Goal: Information Seeking & Learning: Learn about a topic

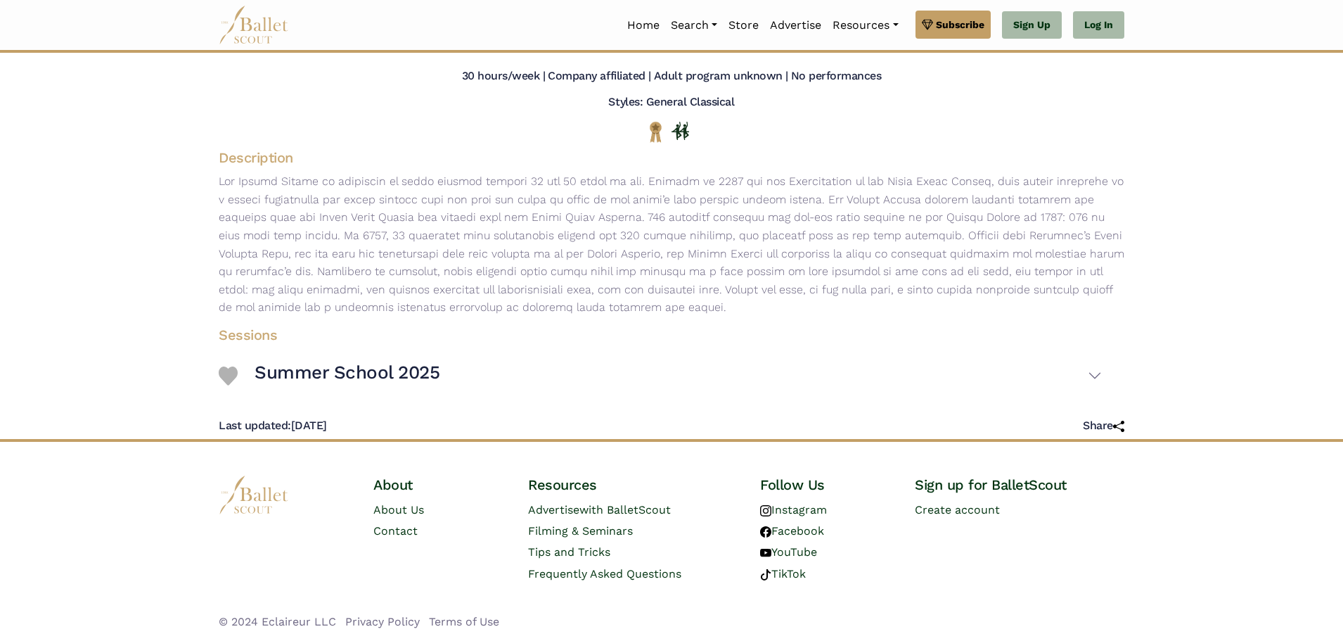
scroll to position [113, 0]
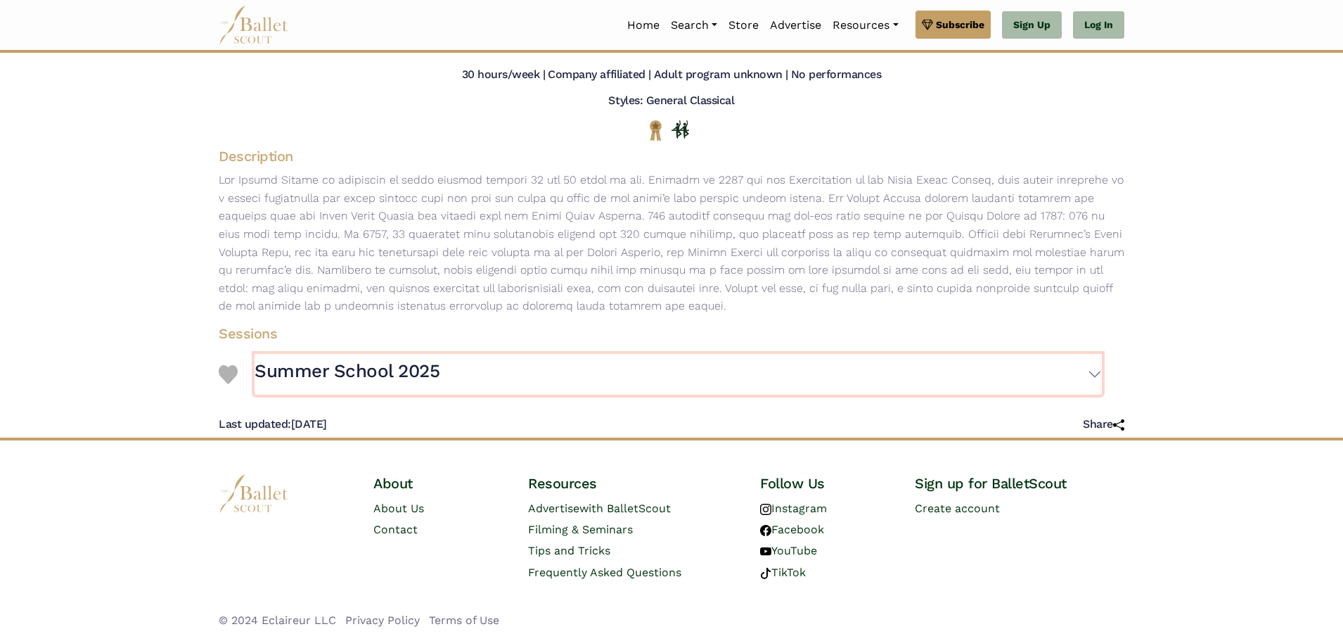
click at [1099, 371] on button "Summer School 2025" at bounding box center [678, 374] width 847 height 41
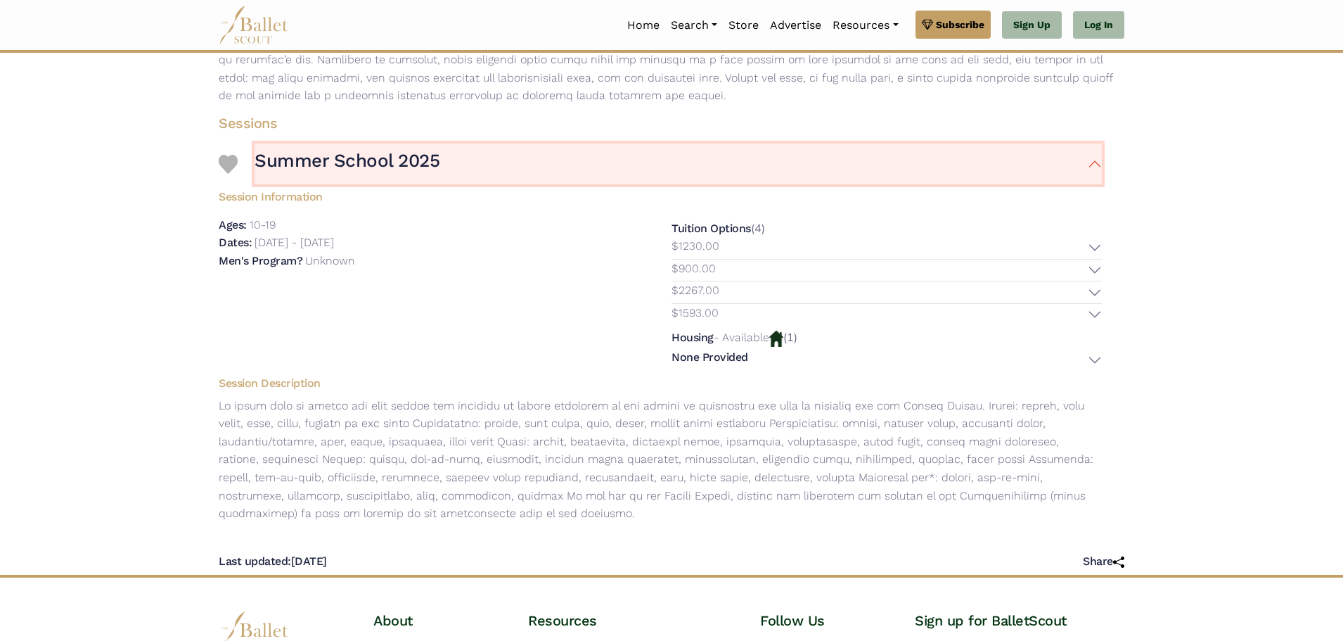
scroll to position [323, 0]
click at [1091, 246] on button "$1230.00" at bounding box center [887, 247] width 430 height 22
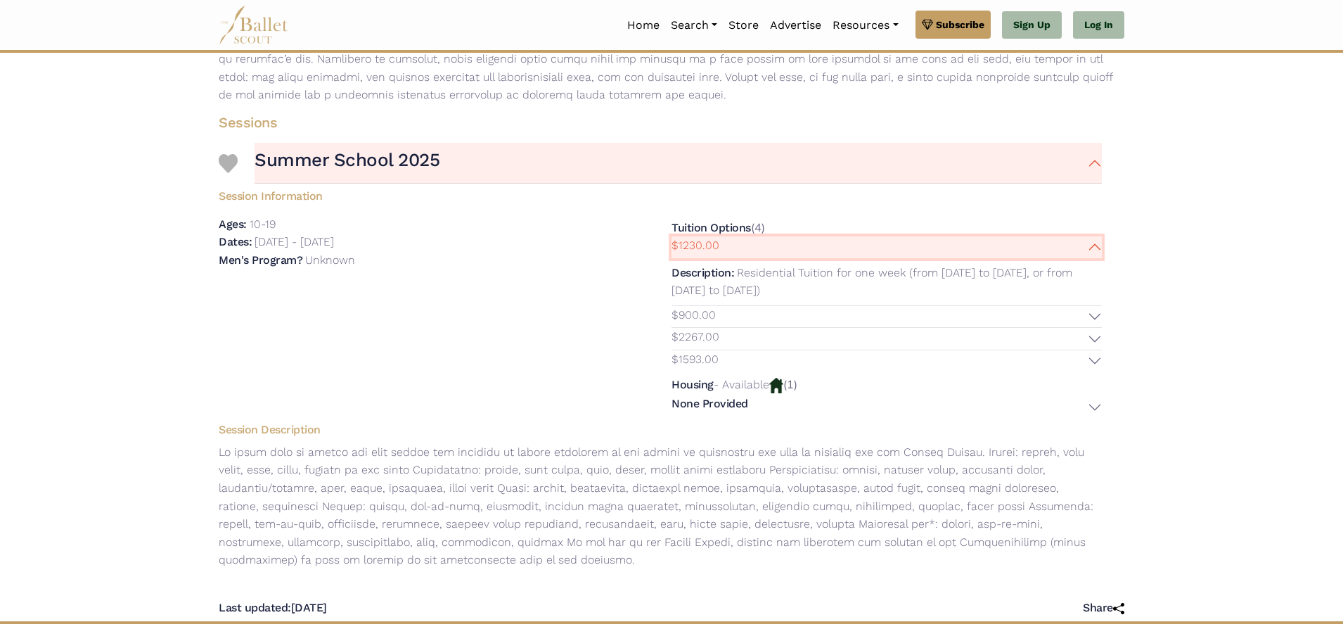
click at [1092, 245] on button "$1230.00" at bounding box center [887, 247] width 430 height 22
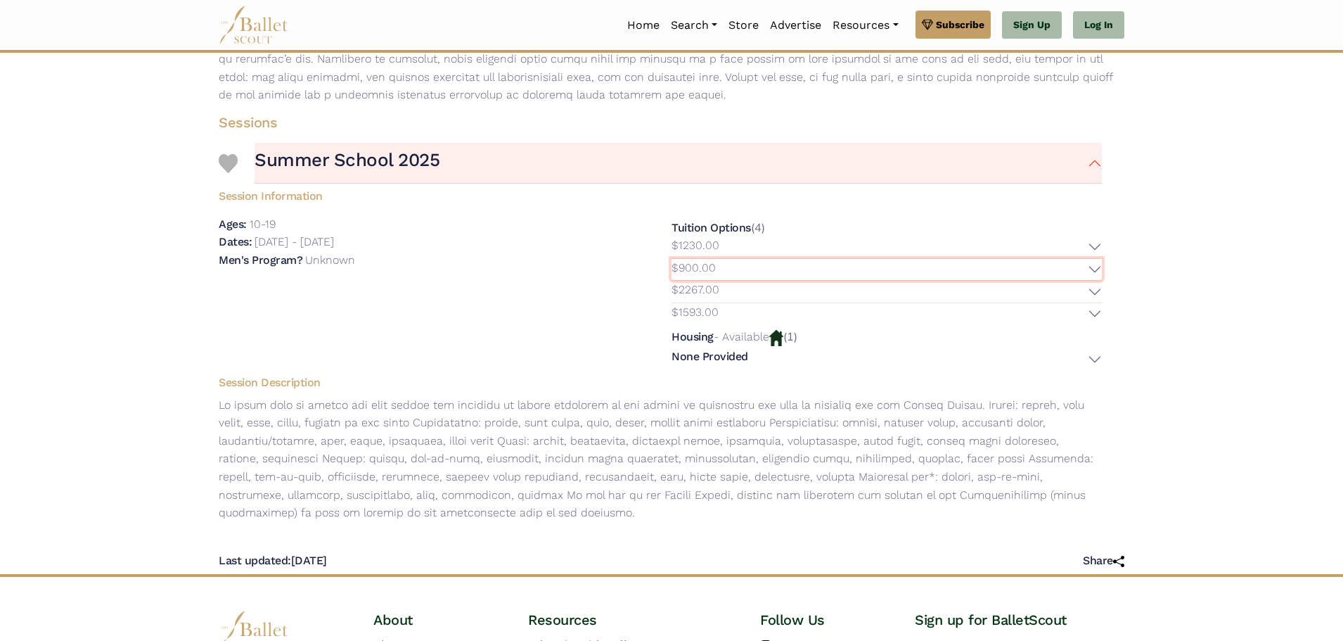
click at [1095, 274] on button "$900.00" at bounding box center [887, 270] width 430 height 22
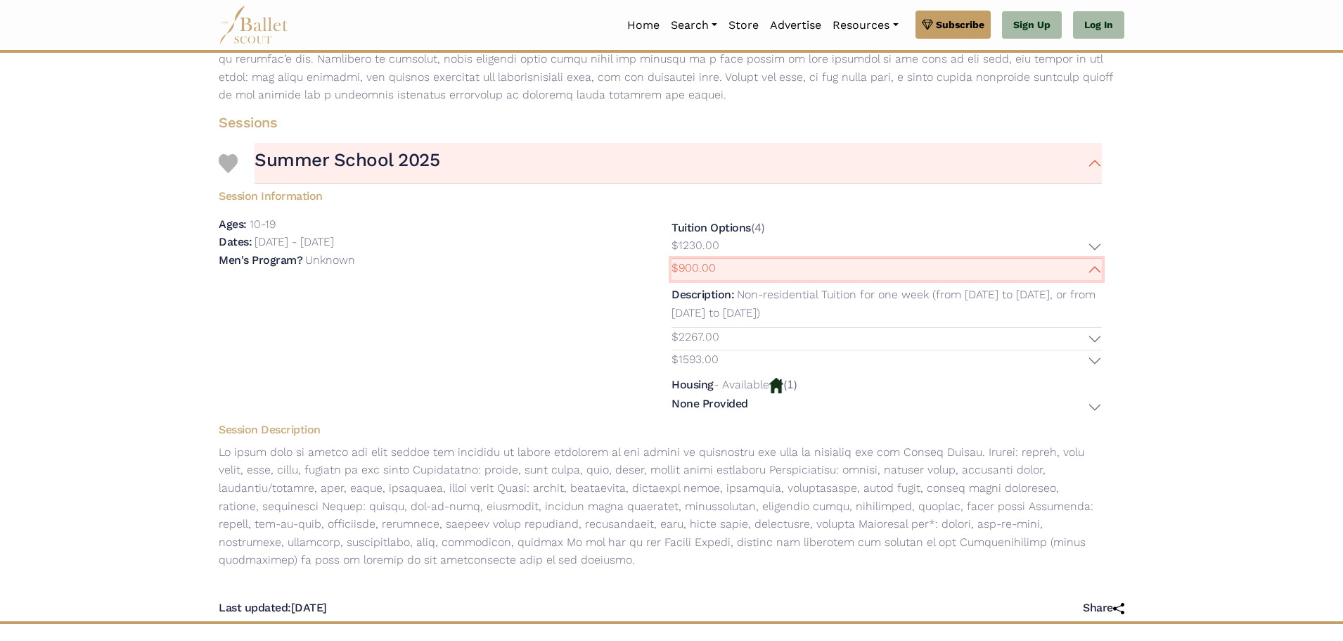
click at [1094, 267] on button "$900.00" at bounding box center [887, 270] width 430 height 22
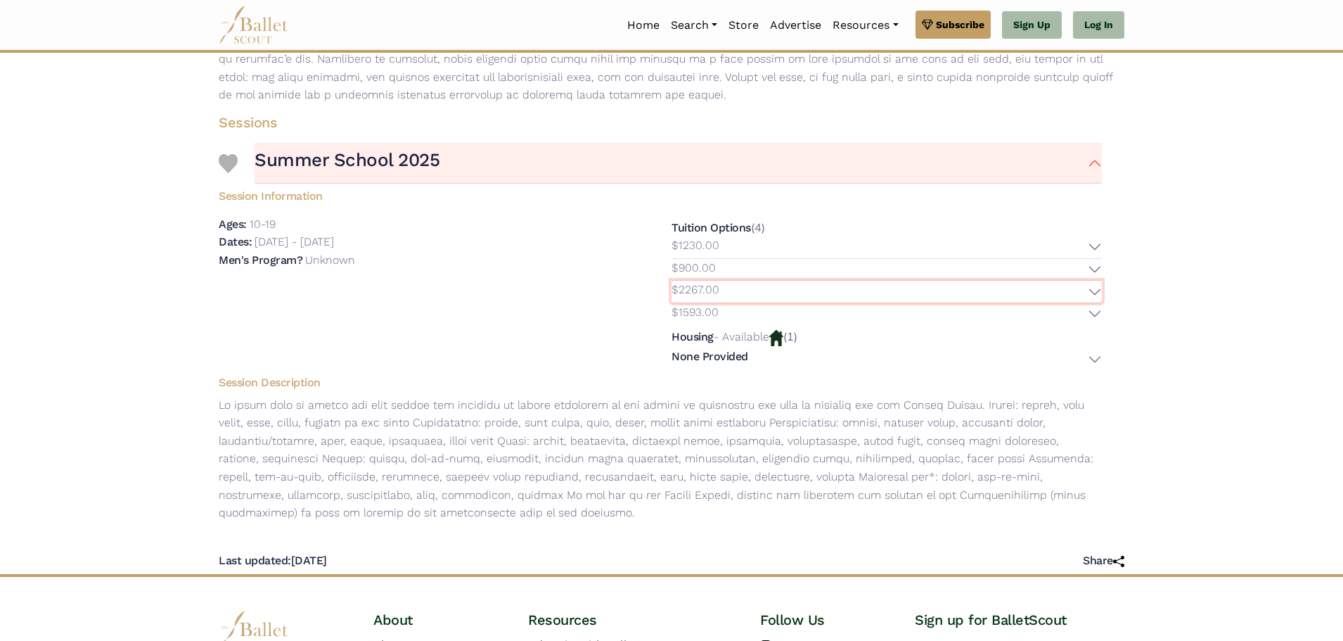
click at [1092, 295] on button "$2267.00" at bounding box center [887, 292] width 430 height 22
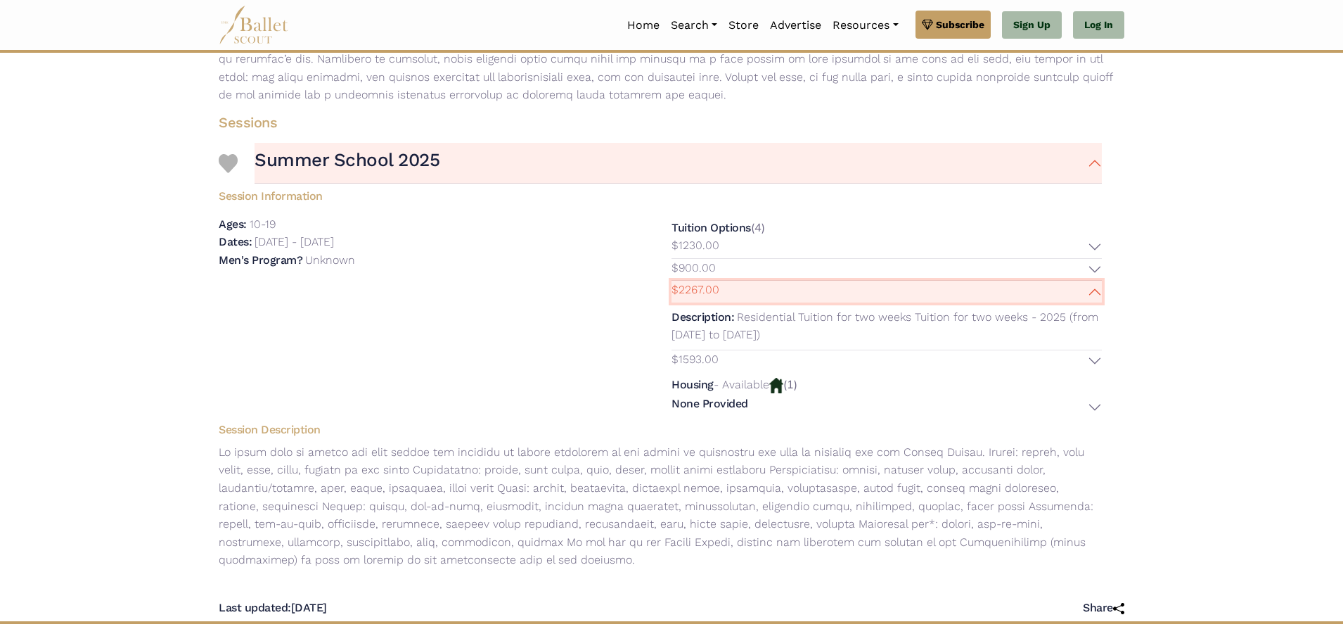
click at [1092, 295] on button "$2267.00" at bounding box center [887, 292] width 430 height 22
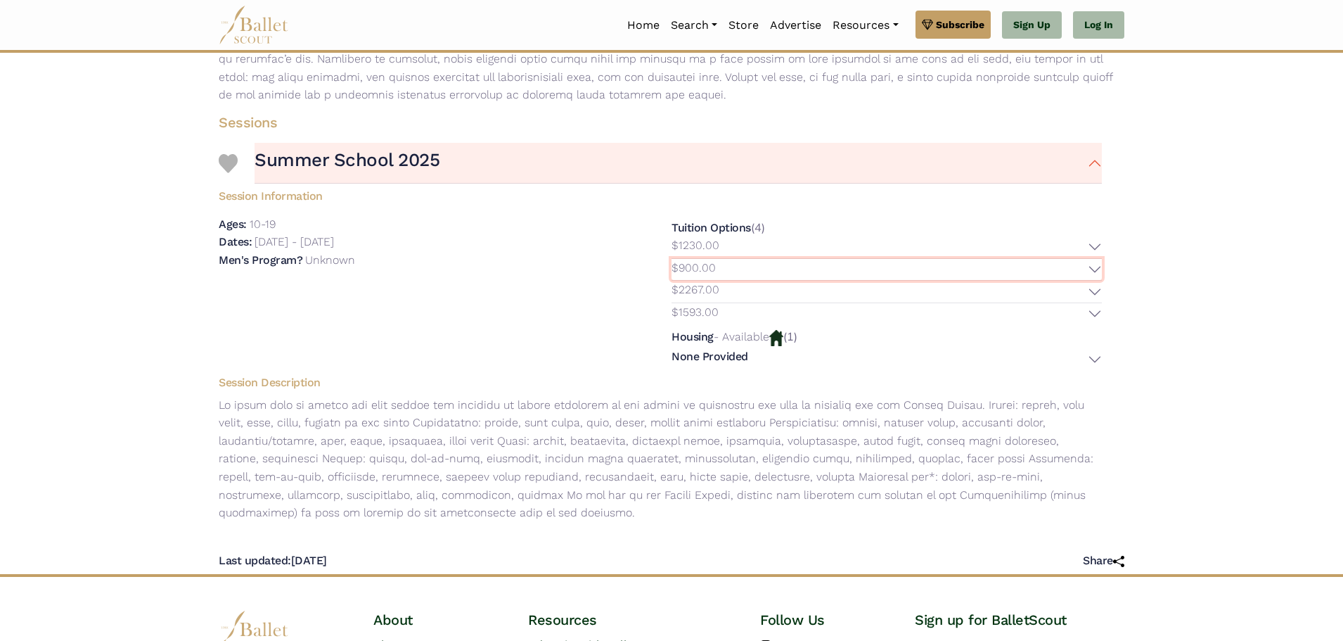
click at [1092, 268] on button "$900.00" at bounding box center [887, 270] width 430 height 22
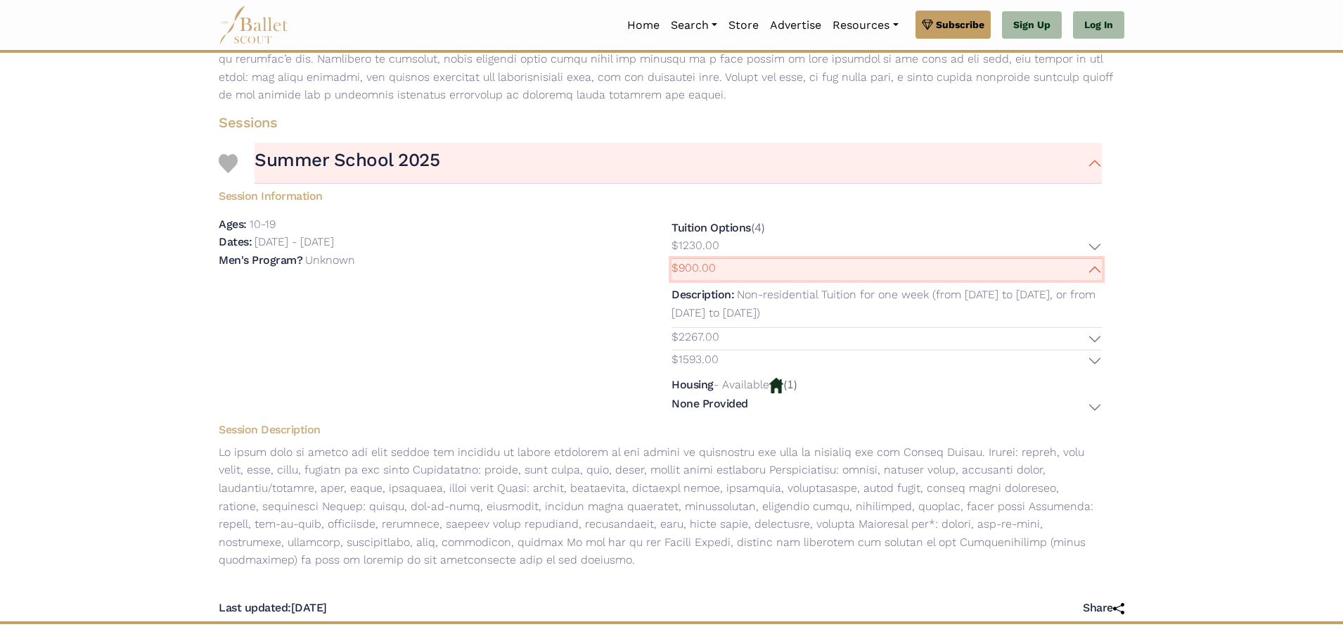
click at [1092, 268] on button "$900.00" at bounding box center [887, 270] width 430 height 22
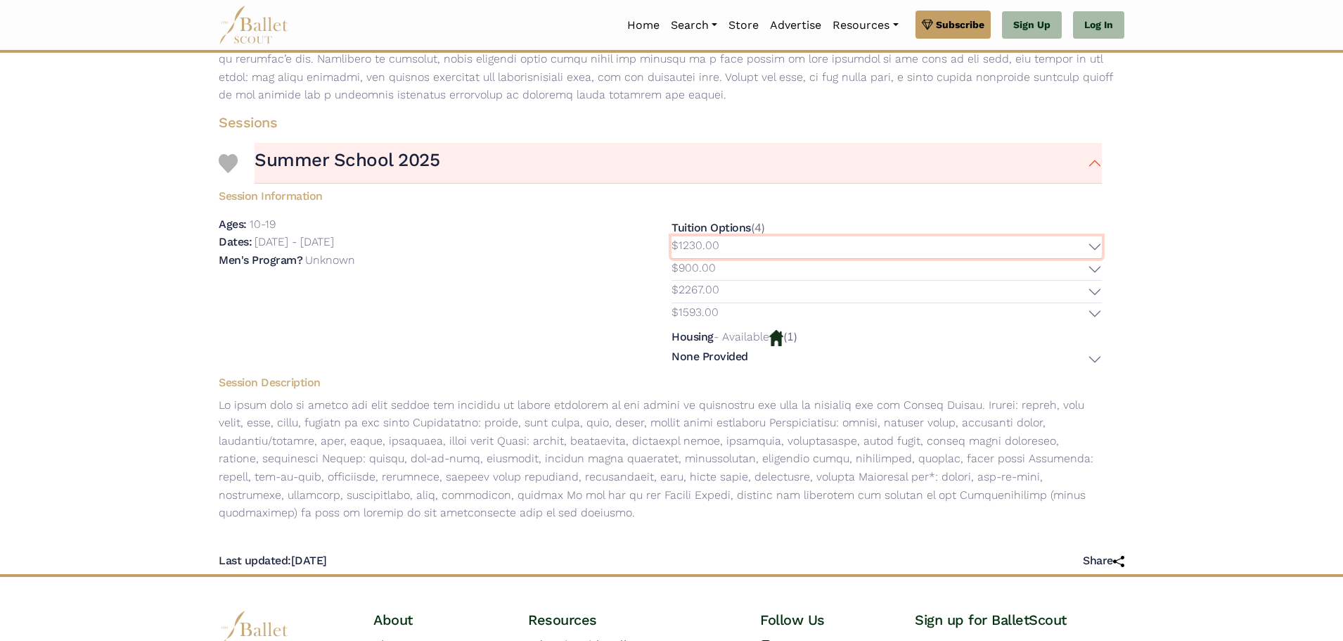
click at [1094, 243] on button "$1230.00" at bounding box center [887, 247] width 430 height 22
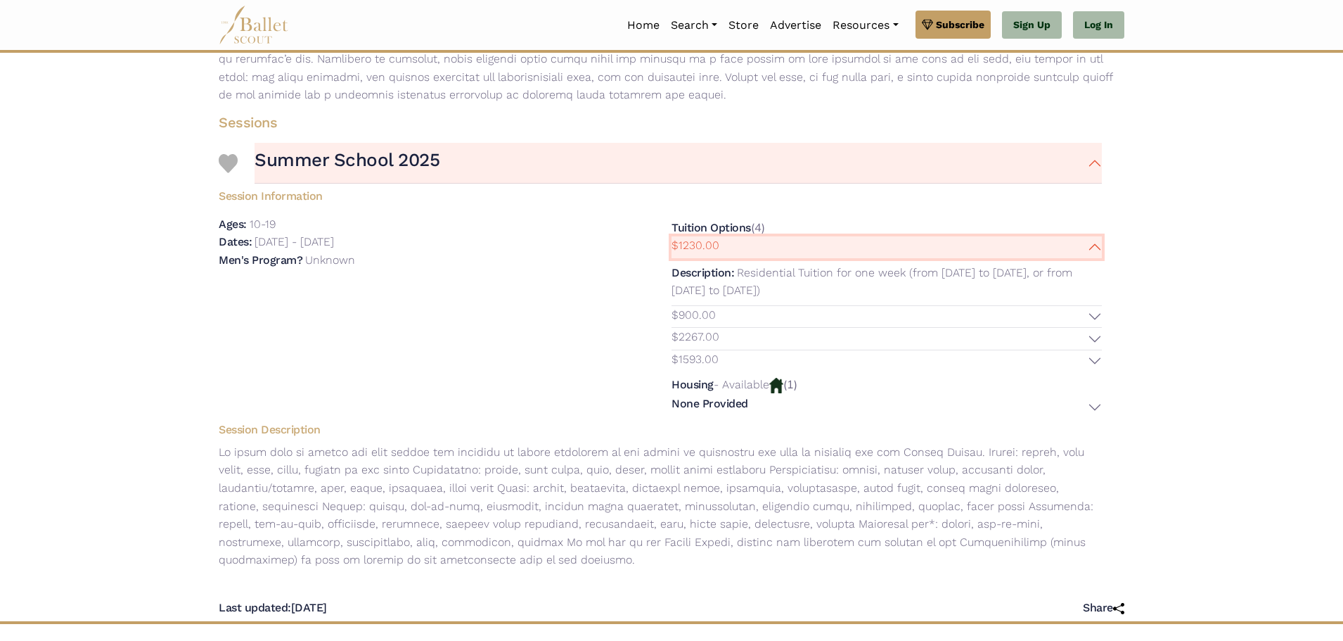
click at [1094, 243] on button "$1230.00" at bounding box center [887, 247] width 430 height 22
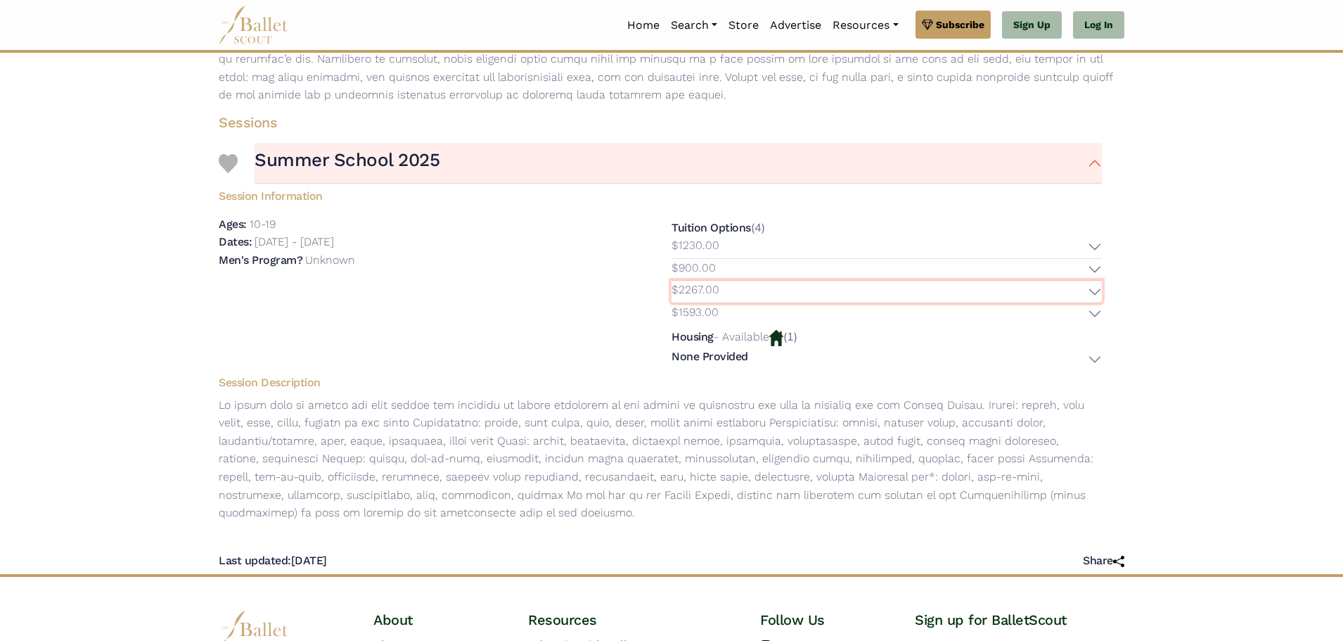
click at [1097, 293] on button "$2267.00" at bounding box center [887, 292] width 430 height 22
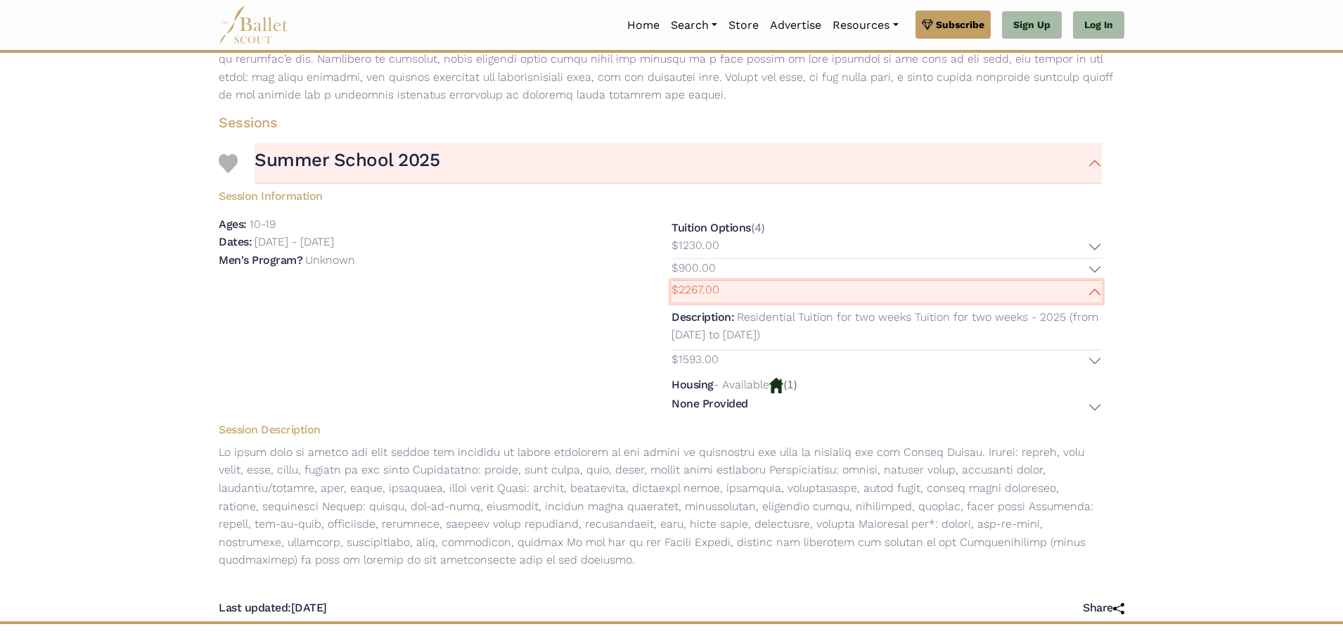
click at [1097, 293] on button "$2267.00" at bounding box center [887, 292] width 430 height 22
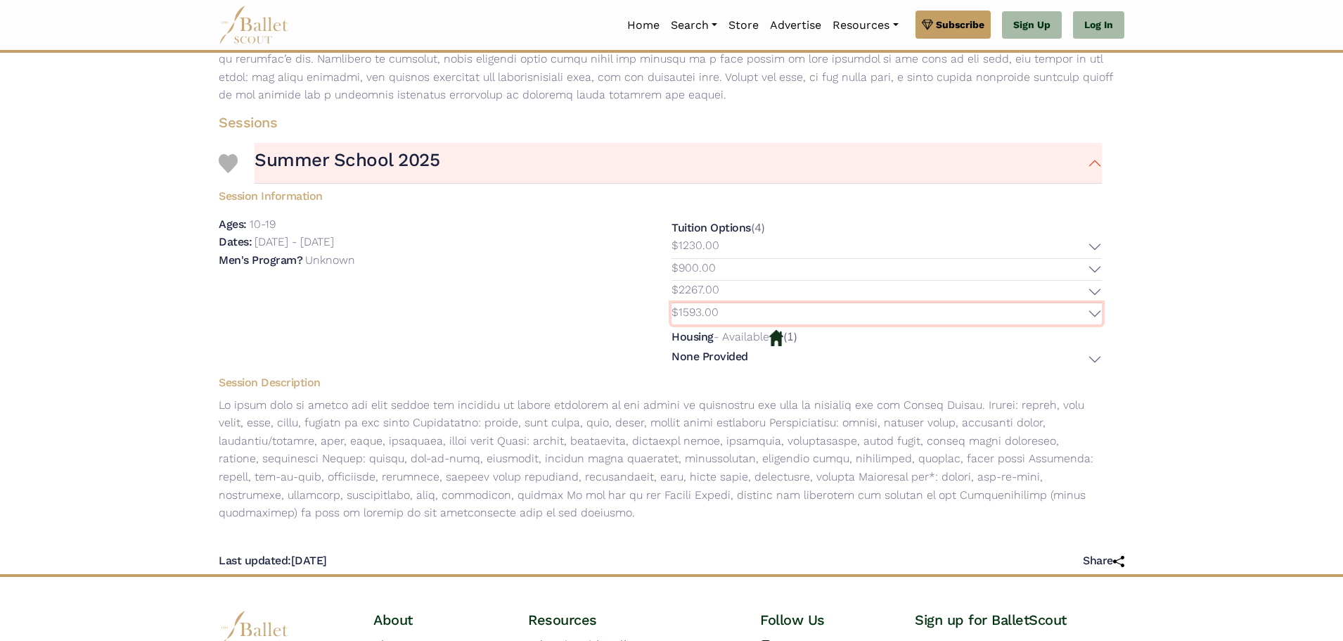
click at [1097, 313] on button "$1593.00" at bounding box center [887, 314] width 430 height 22
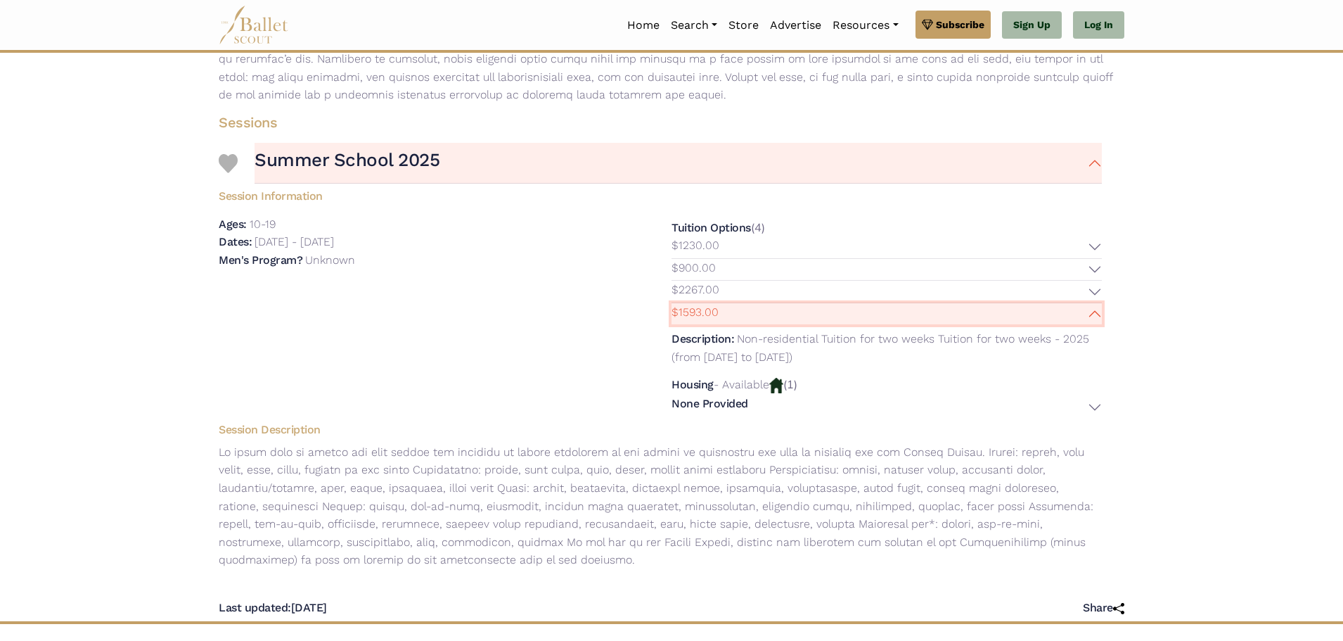
click at [1097, 313] on button "$1593.00" at bounding box center [887, 314] width 430 height 22
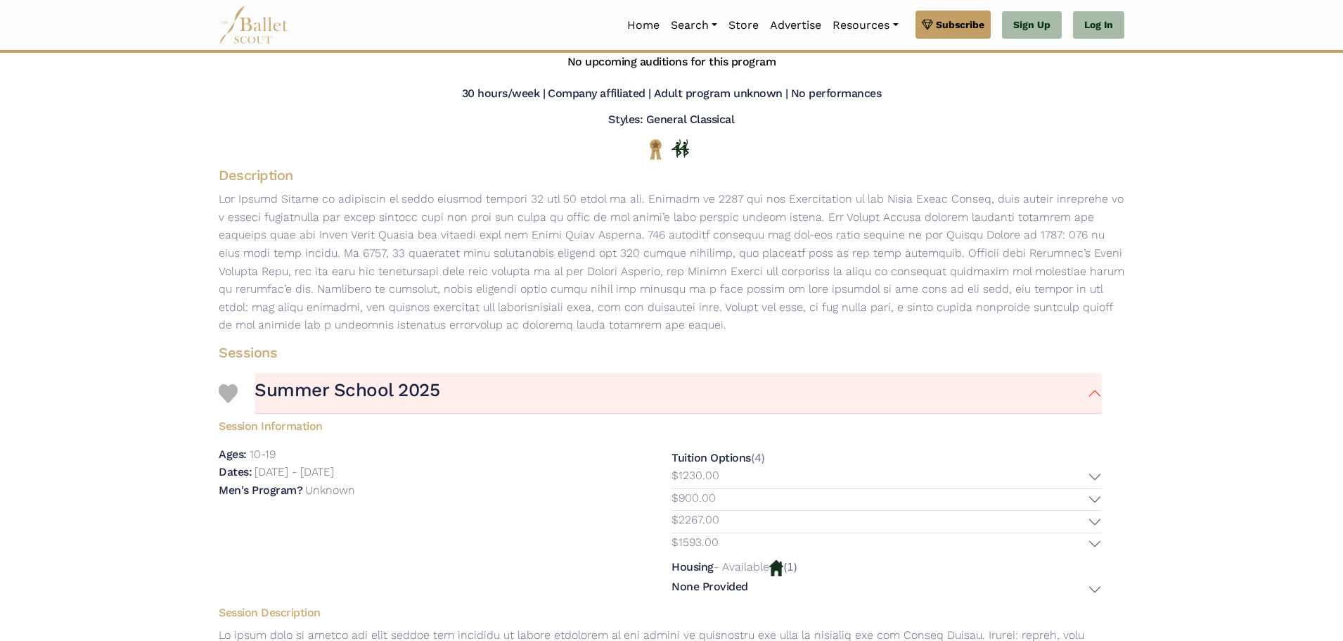
scroll to position [211, 0]
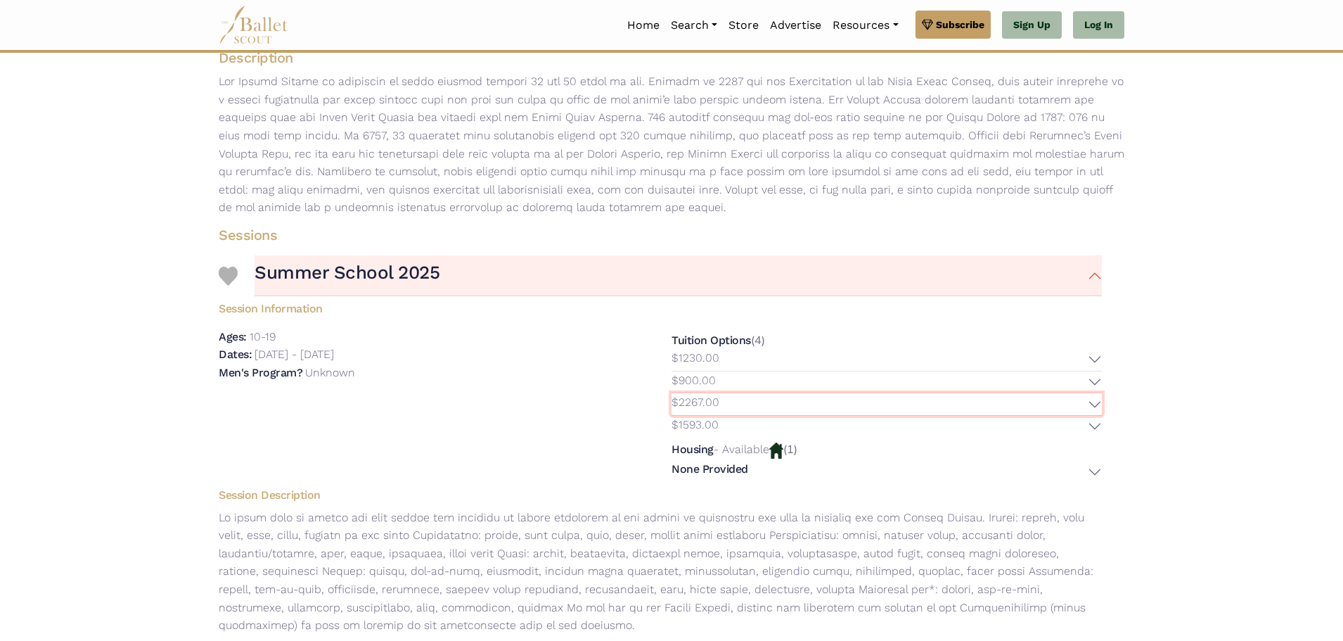
click at [1096, 405] on button "$2267.00" at bounding box center [887, 404] width 430 height 22
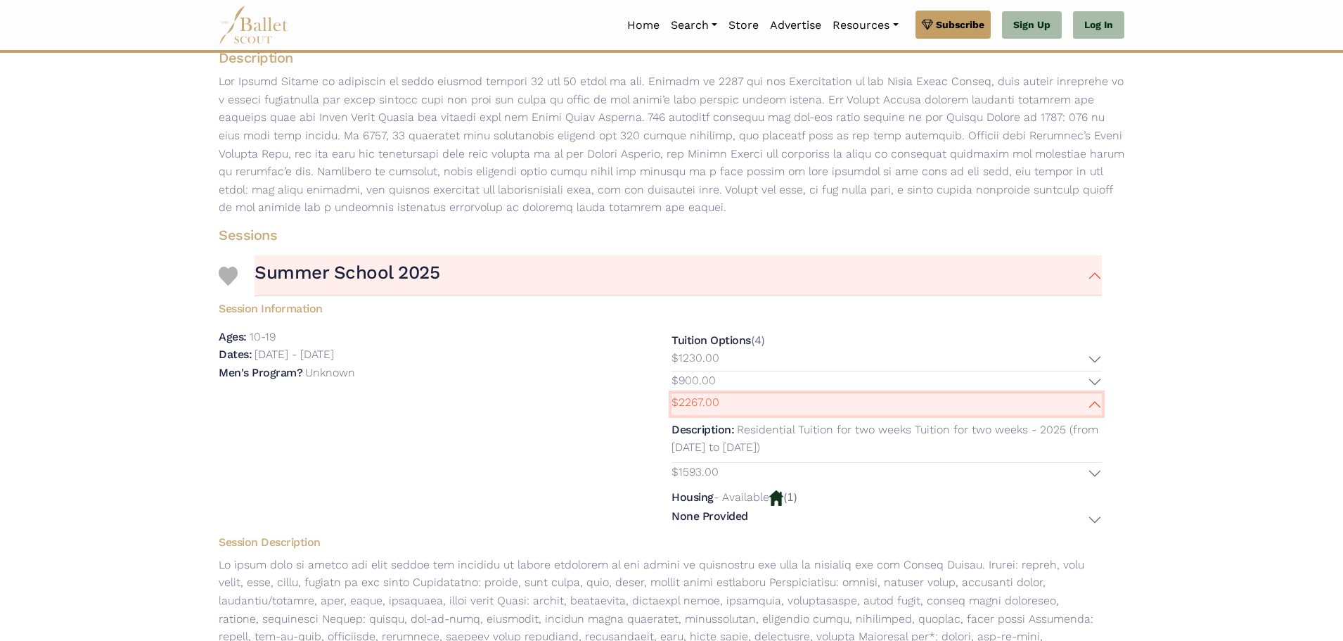
click at [1096, 405] on button "$2267.00" at bounding box center [887, 404] width 430 height 22
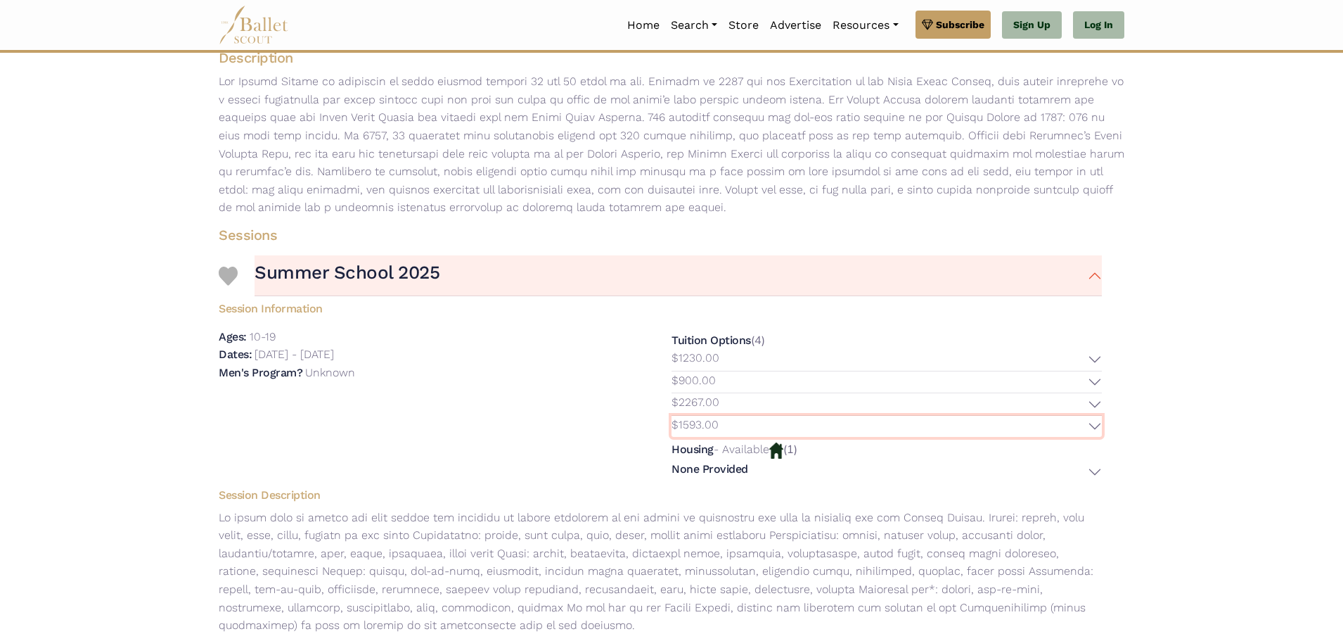
click at [1096, 428] on button "$1593.00" at bounding box center [887, 427] width 430 height 22
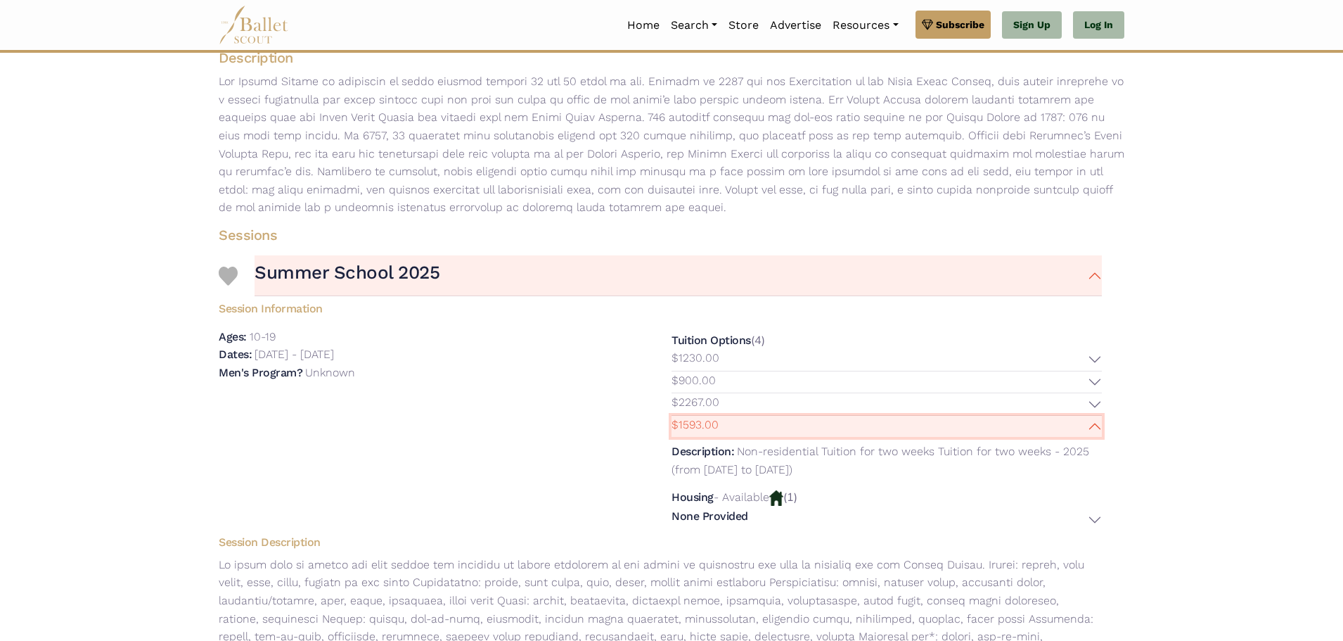
click at [1096, 428] on button "$1593.00" at bounding box center [887, 427] width 430 height 22
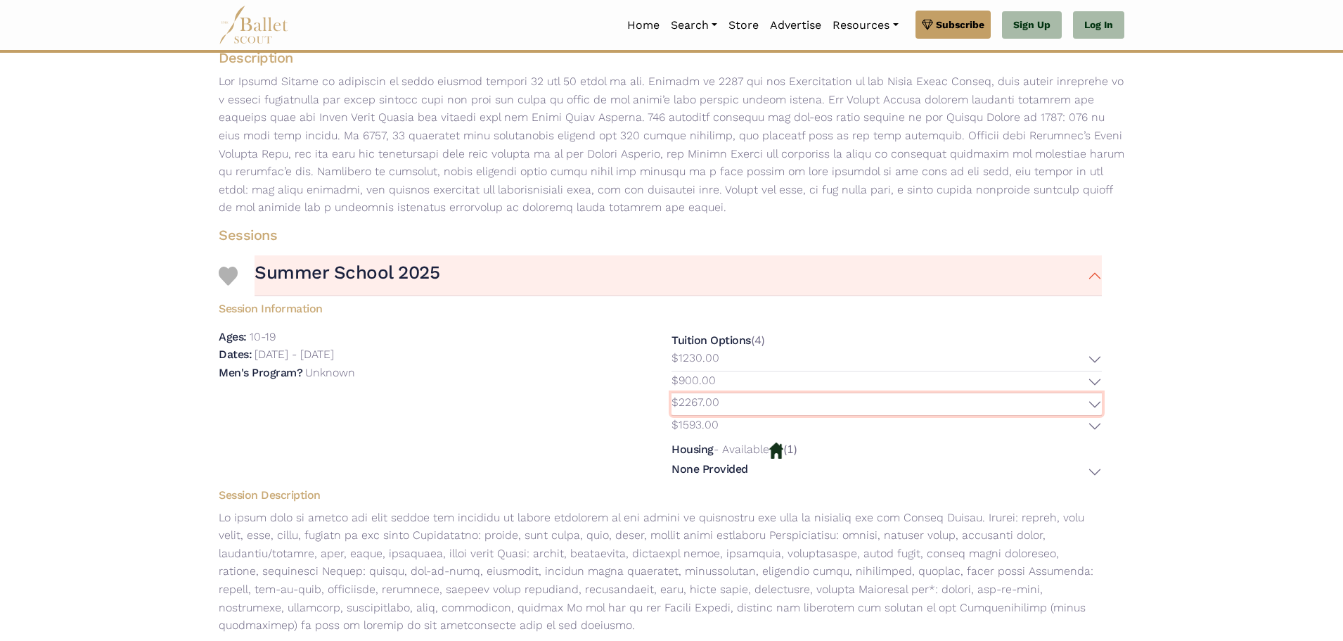
click at [1098, 402] on button "$2267.00" at bounding box center [887, 404] width 430 height 22
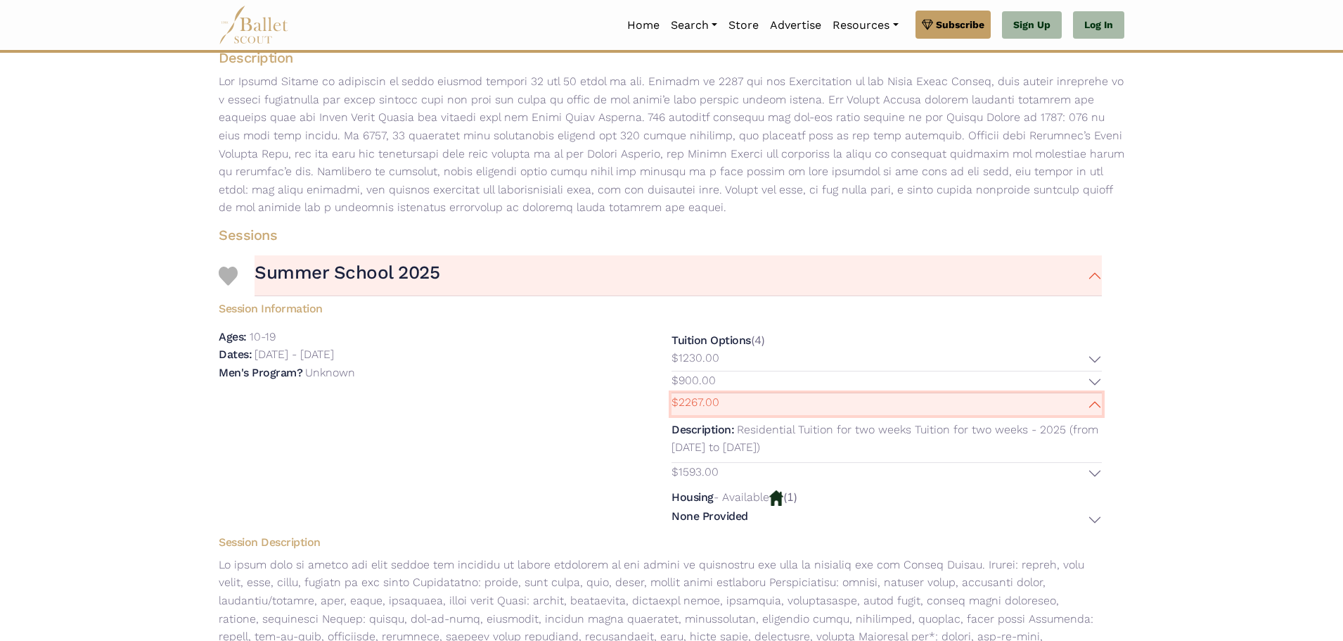
click at [1098, 402] on button "$2267.00" at bounding box center [887, 404] width 430 height 22
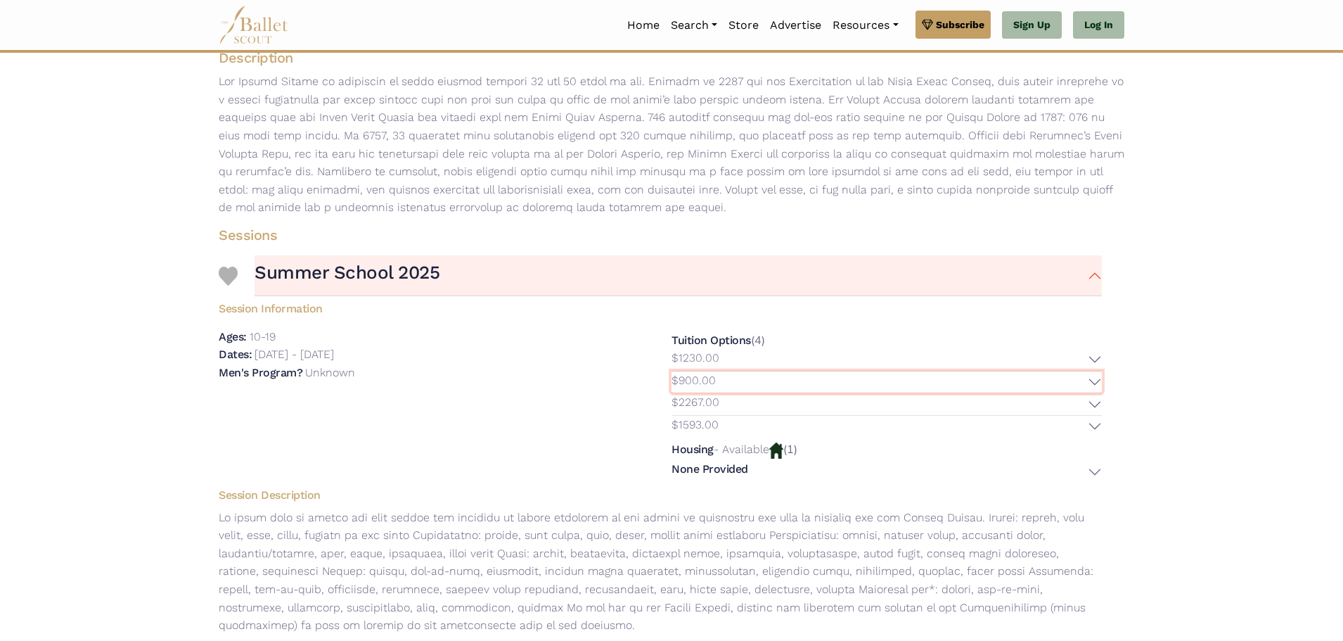
click at [1097, 382] on button "$900.00" at bounding box center [887, 382] width 430 height 22
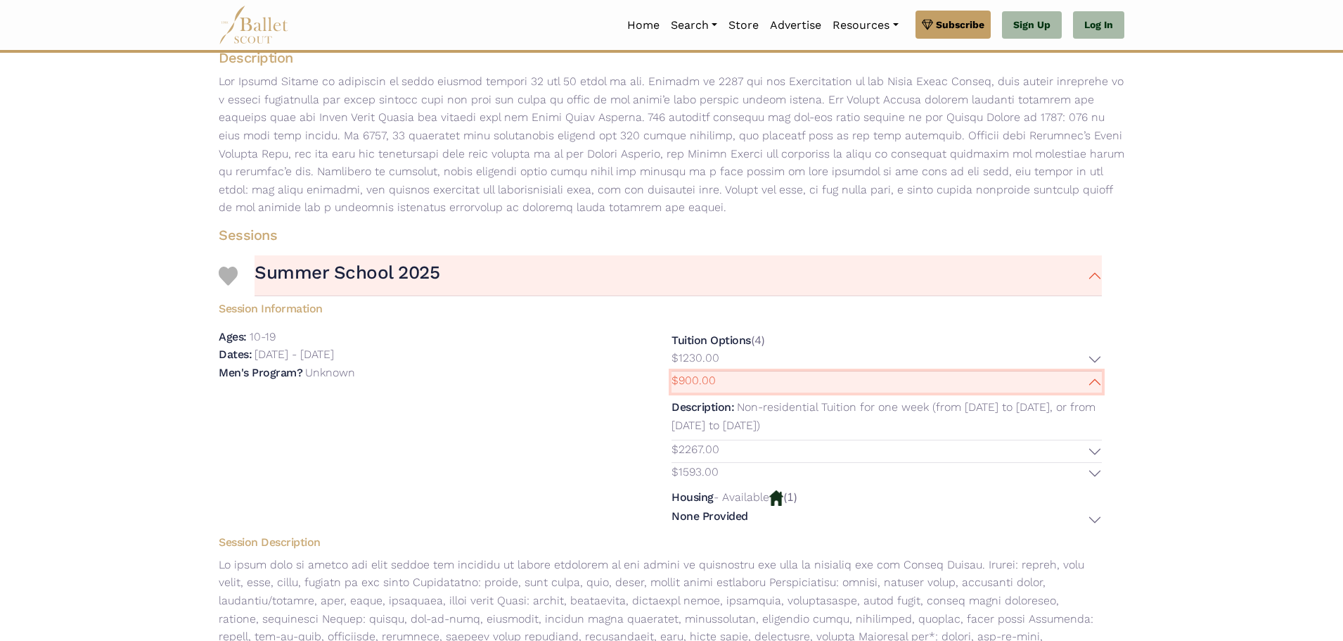
click at [1097, 381] on button "$900.00" at bounding box center [887, 382] width 430 height 22
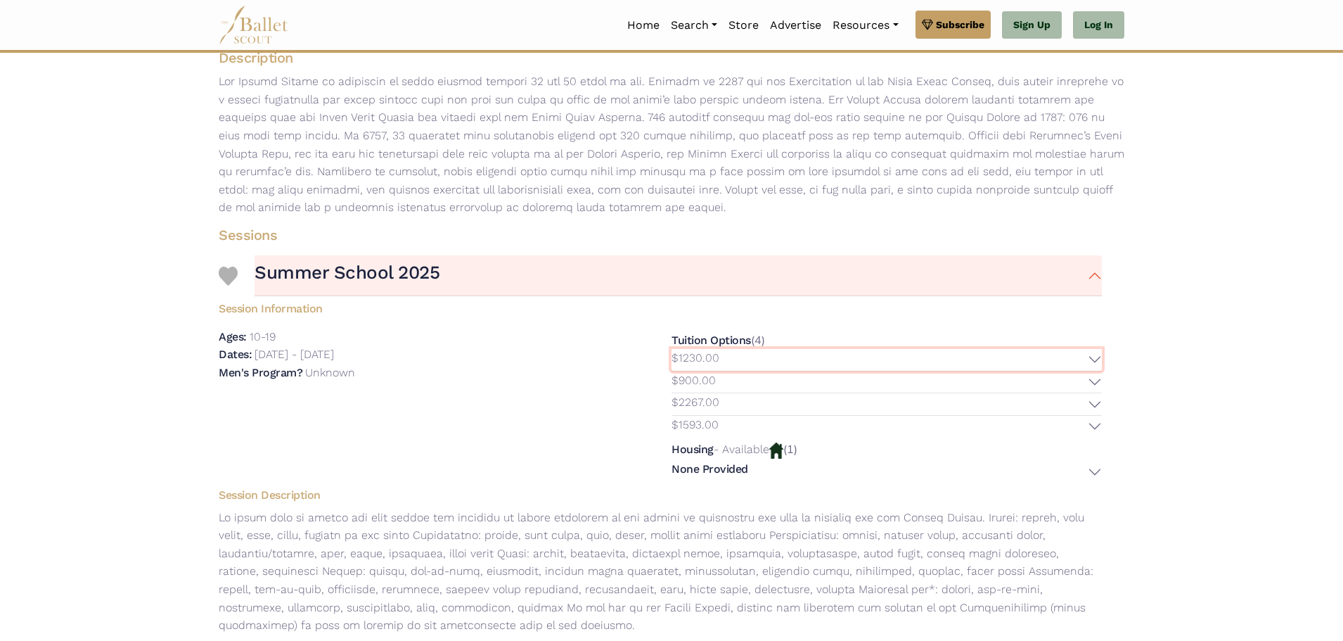
click at [1094, 361] on button "$1230.00" at bounding box center [887, 360] width 430 height 22
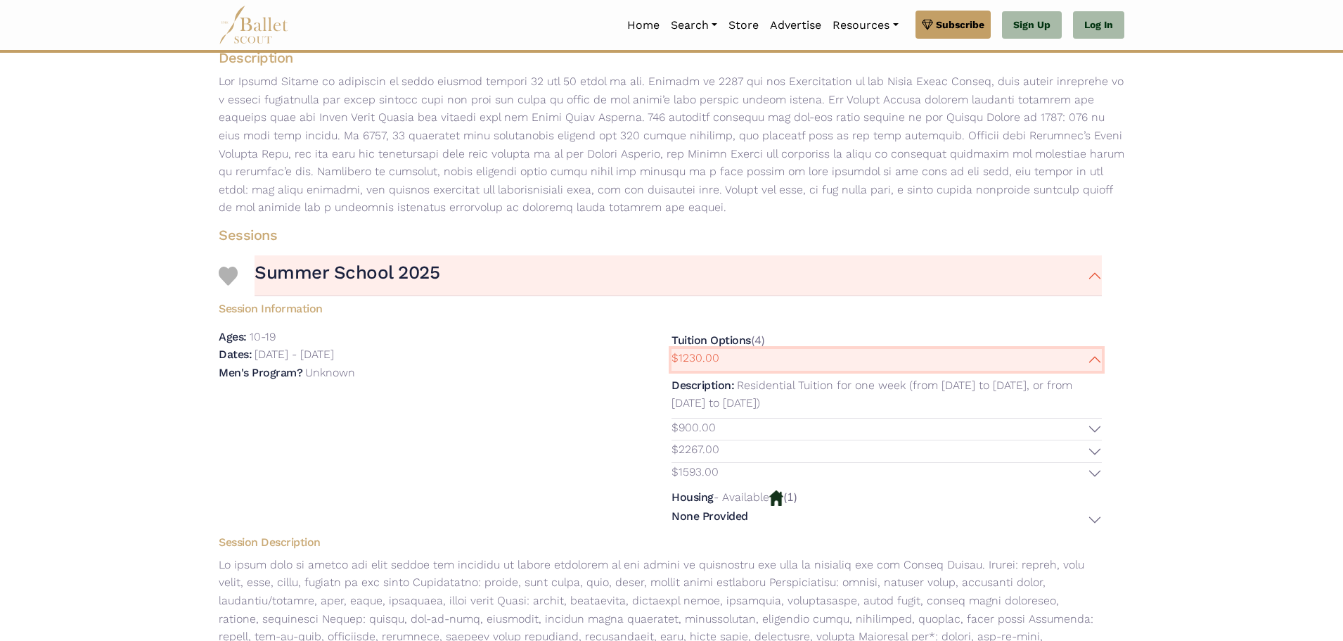
click at [1094, 361] on button "$1230.00" at bounding box center [887, 360] width 430 height 22
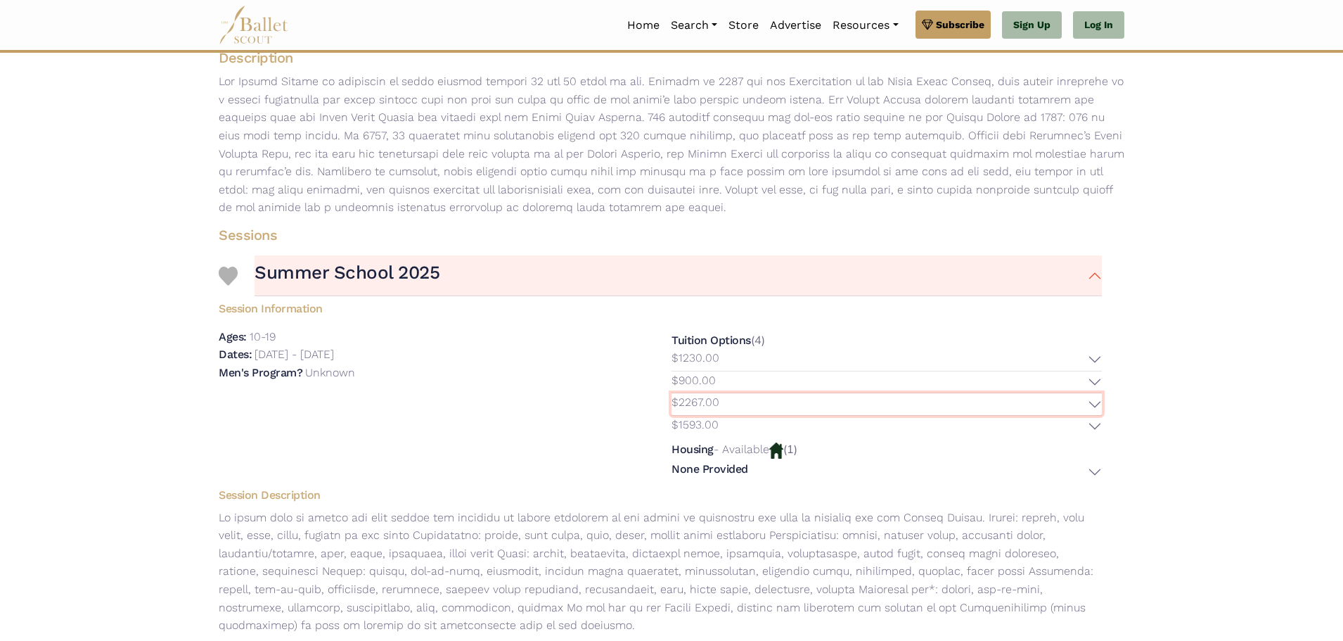
click at [1099, 406] on button "$2267.00" at bounding box center [887, 404] width 430 height 22
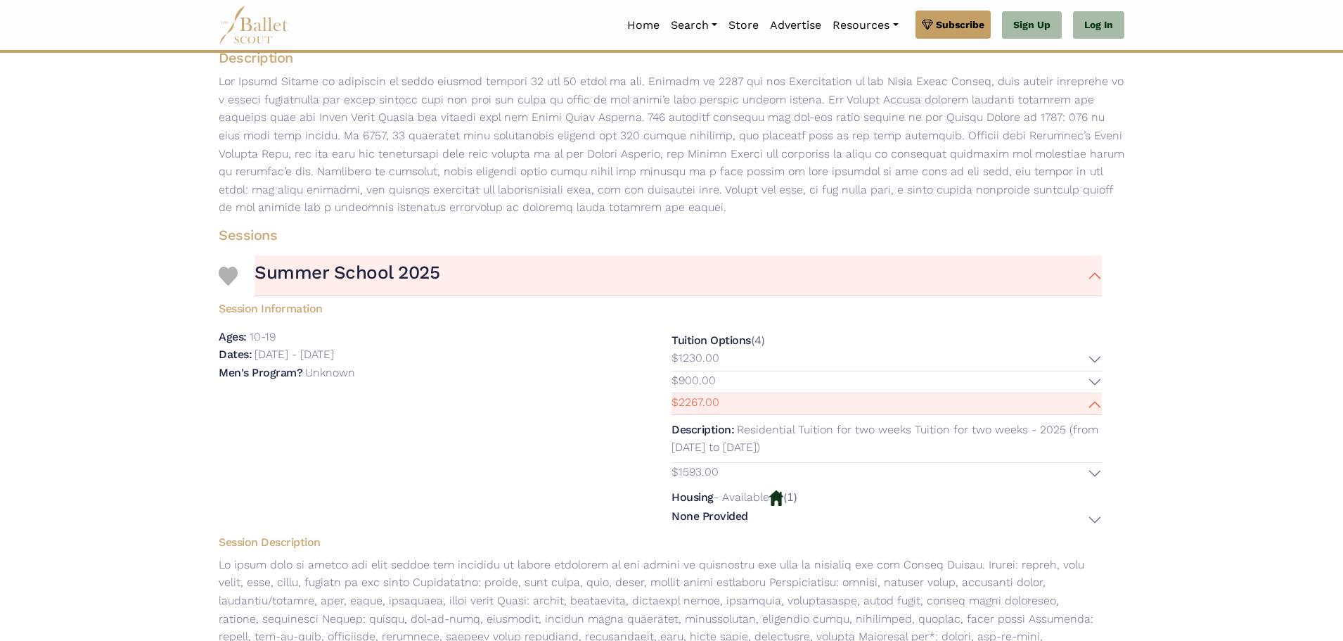
click at [769, 494] on p "- Available" at bounding box center [742, 496] width 56 height 13
click at [1092, 518] on button "None Provided" at bounding box center [887, 519] width 430 height 20
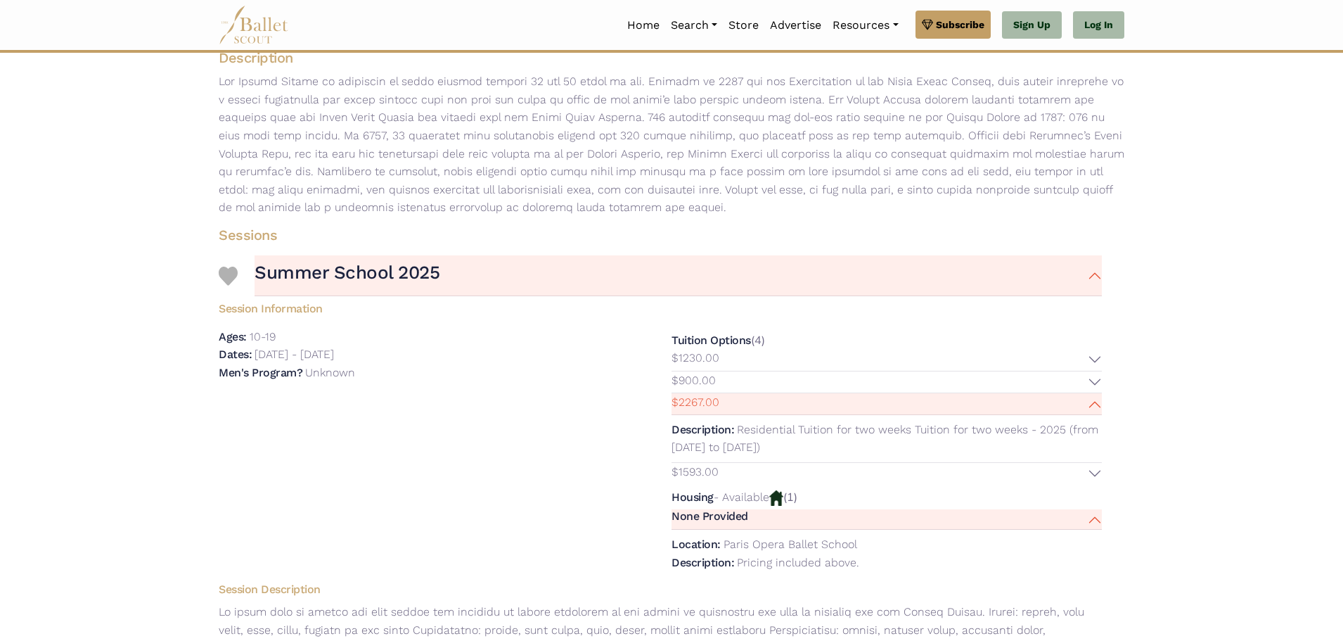
click at [783, 494] on img at bounding box center [776, 497] width 14 height 15
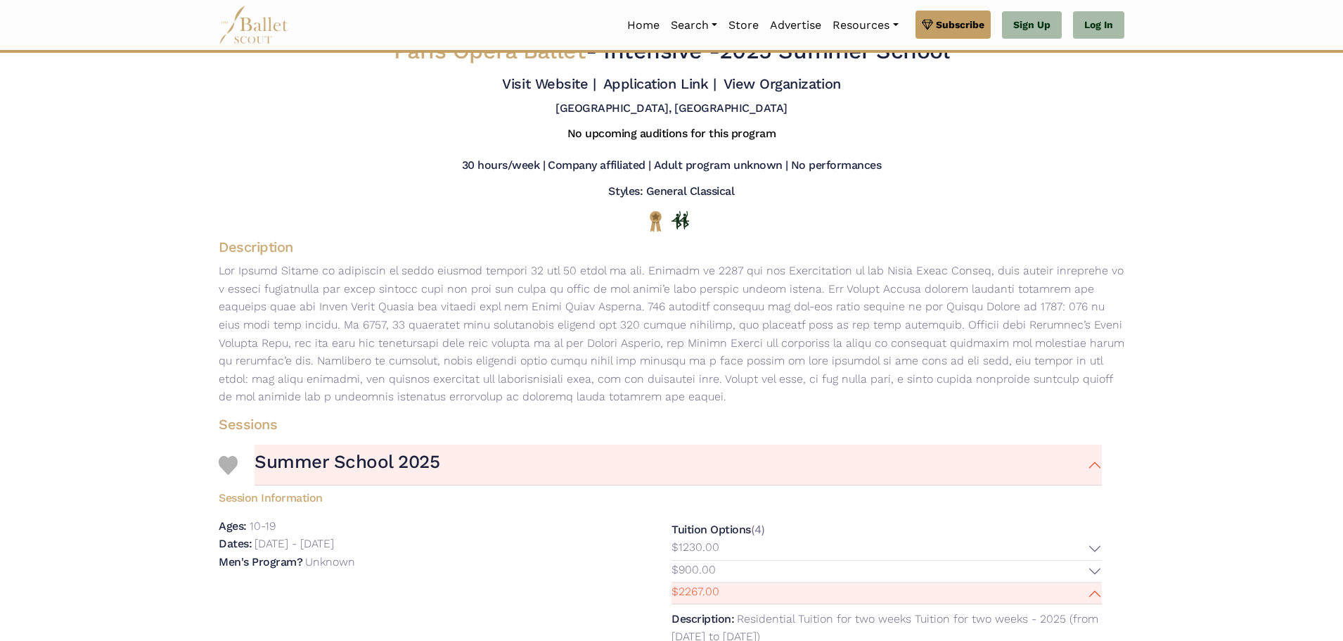
scroll to position [0, 0]
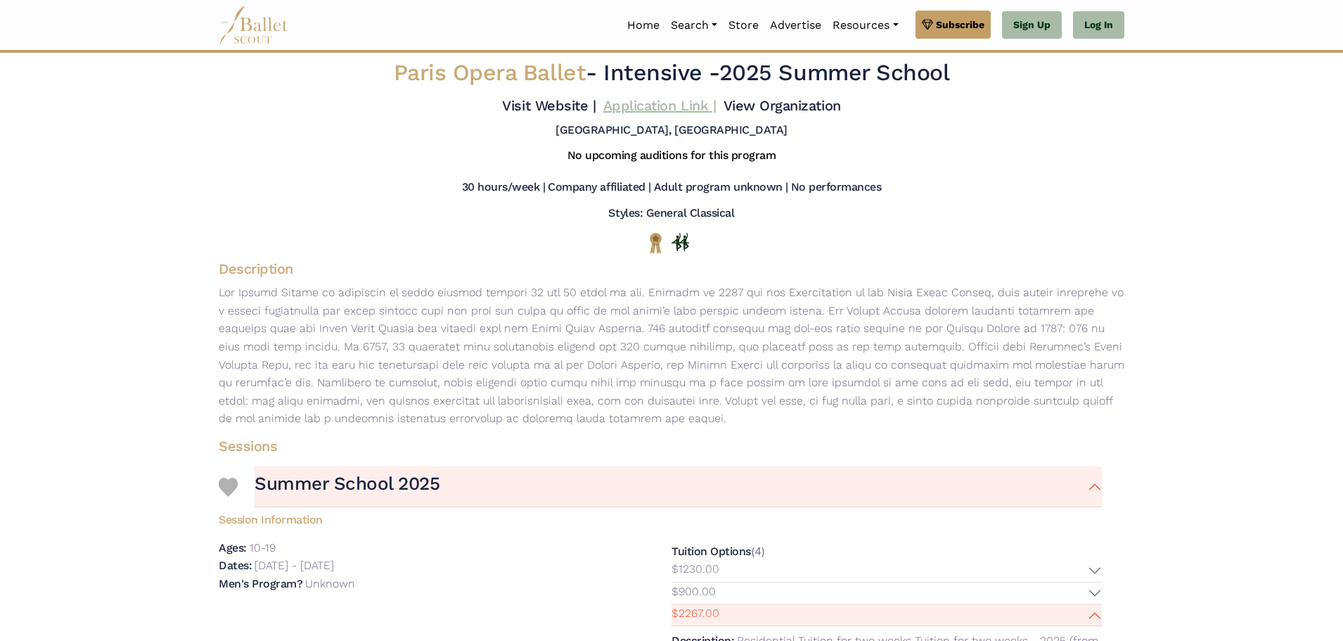
click at [665, 105] on link "Application Link |" at bounding box center [659, 105] width 113 height 17
click at [802, 110] on link "View Organization" at bounding box center [782, 105] width 117 height 17
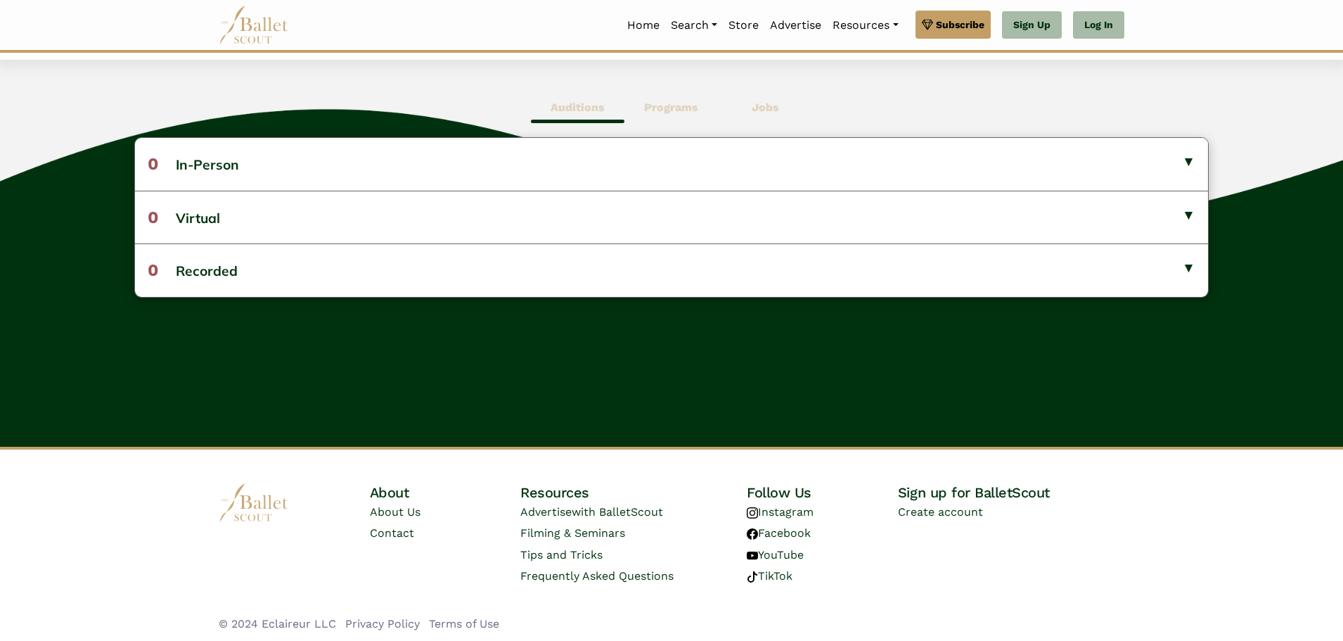
scroll to position [366, 0]
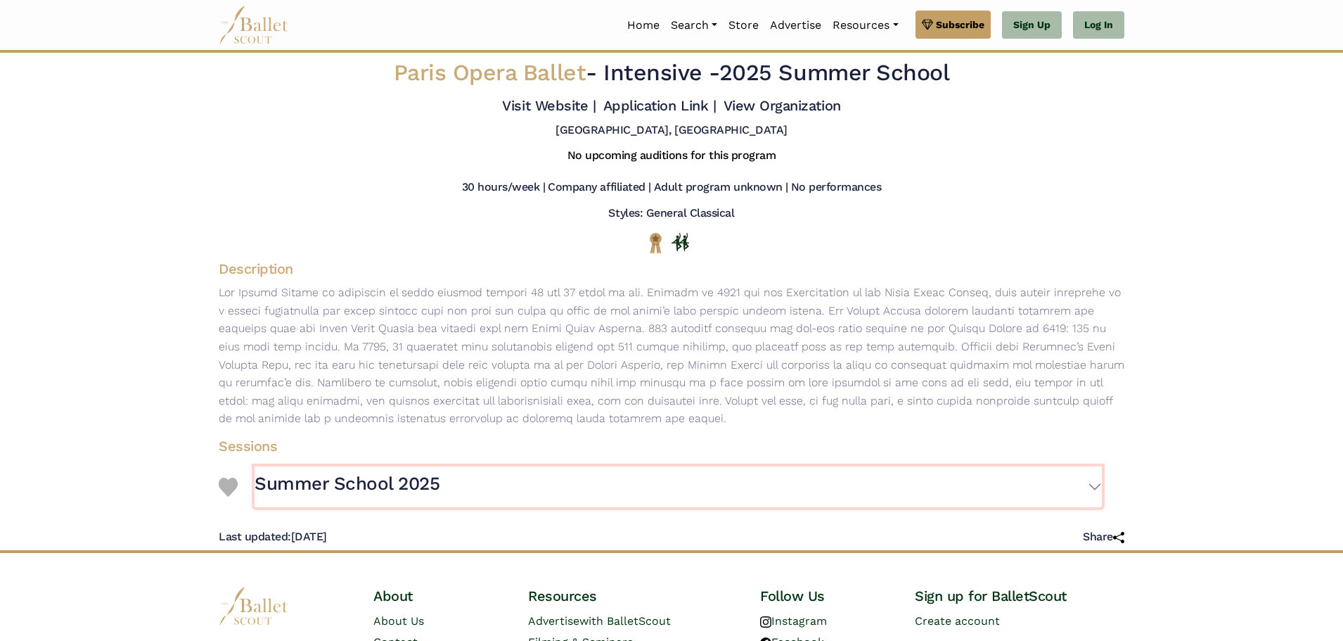
click at [1094, 489] on button "Summer School 2025" at bounding box center [678, 486] width 847 height 41
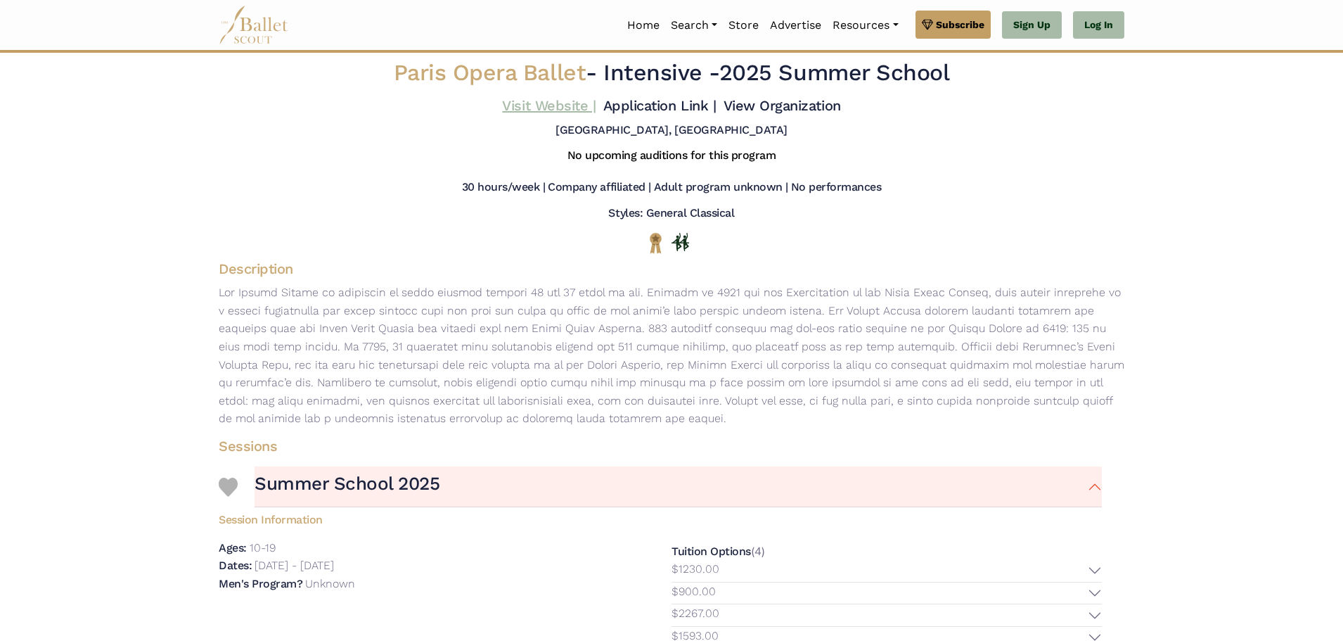
click at [520, 111] on link "Visit Website |" at bounding box center [549, 105] width 94 height 17
